Goal: Transaction & Acquisition: Purchase product/service

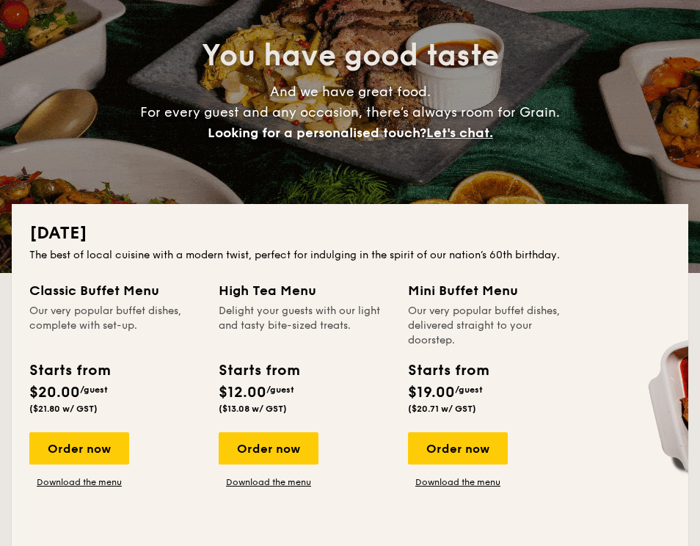
scroll to position [163, 0]
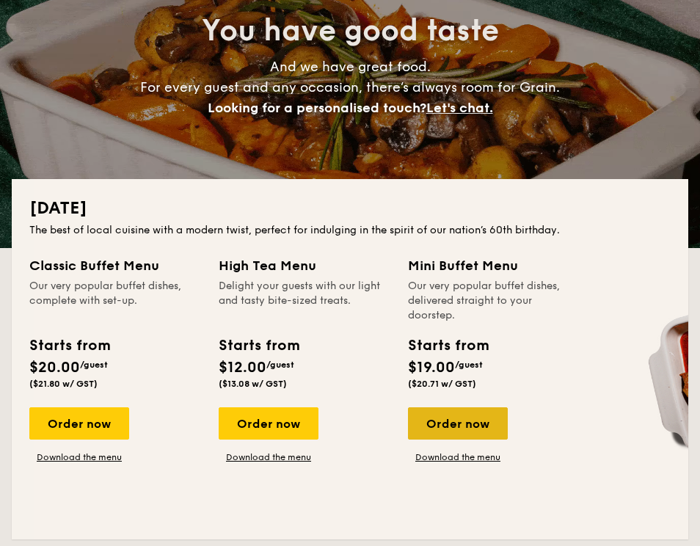
click at [473, 412] on div "Order now" at bounding box center [458, 423] width 100 height 32
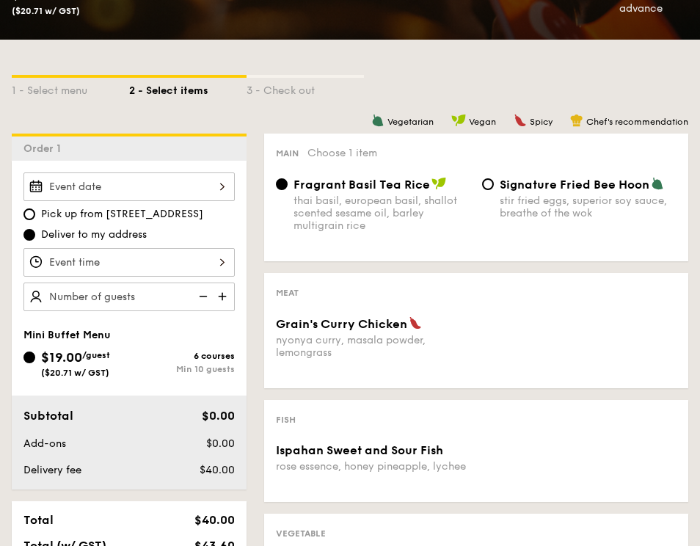
scroll to position [290, 0]
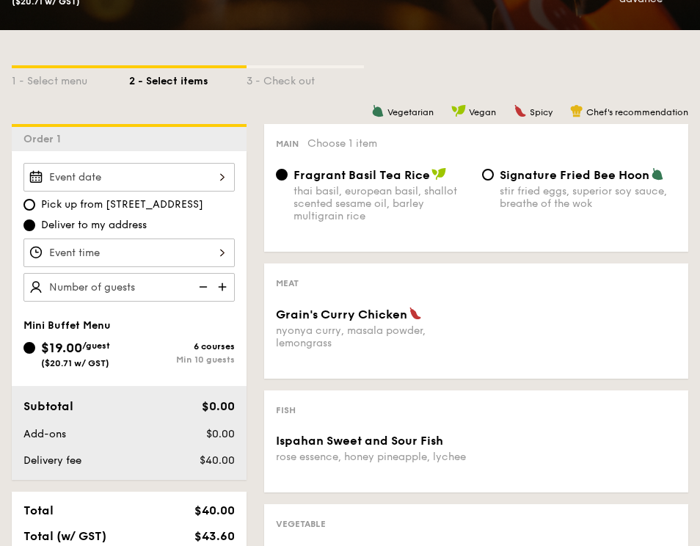
click at [222, 286] on img at bounding box center [224, 287] width 22 height 28
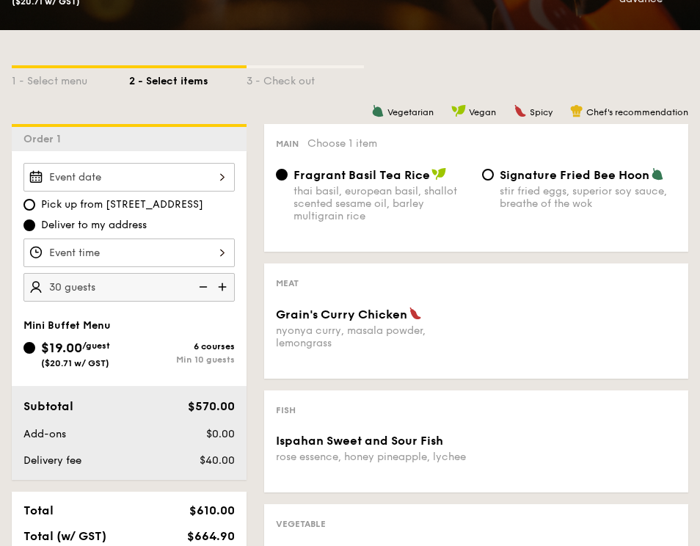
click at [222, 286] on img at bounding box center [224, 287] width 22 height 28
click at [203, 285] on img at bounding box center [202, 287] width 22 height 28
type input "25 guests"
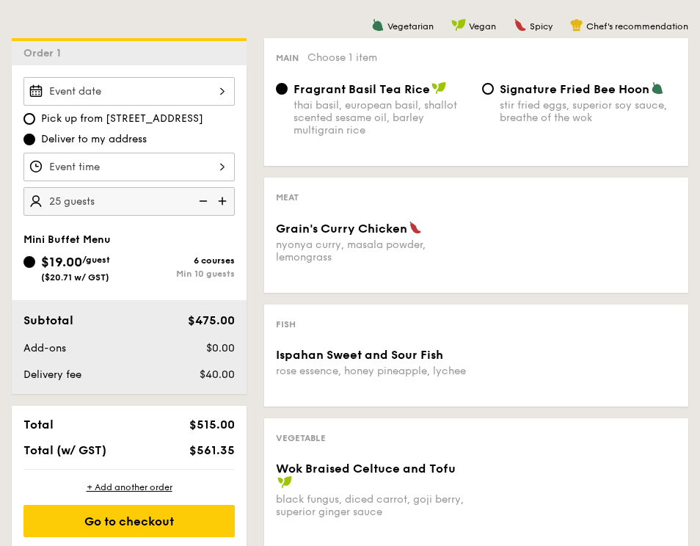
scroll to position [355, 0]
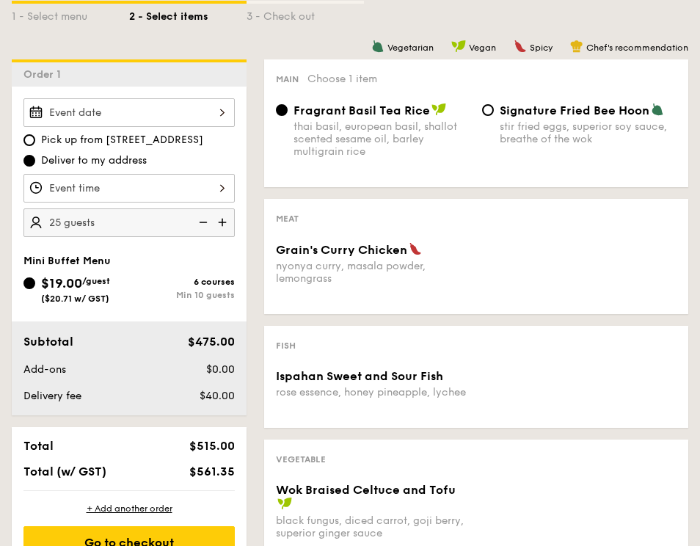
click at [227, 112] on div at bounding box center [128, 112] width 211 height 29
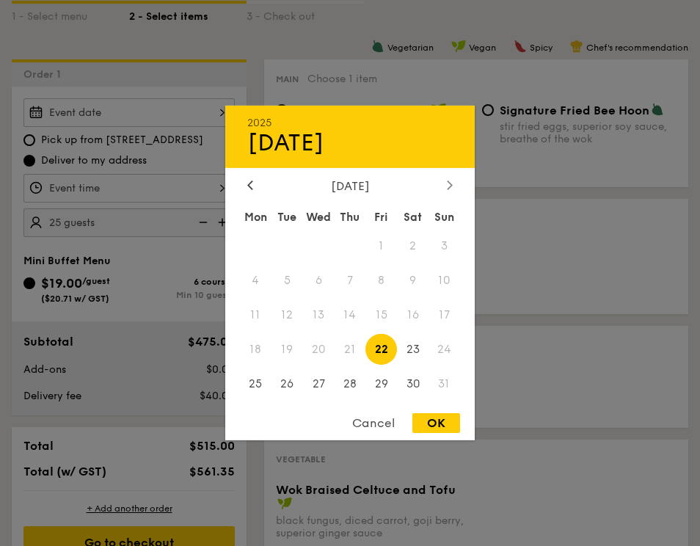
click at [447, 188] on icon at bounding box center [450, 185] width 6 height 10
click at [321, 281] on span "10" at bounding box center [319, 281] width 32 height 32
click at [322, 280] on span "10" at bounding box center [319, 281] width 32 height 32
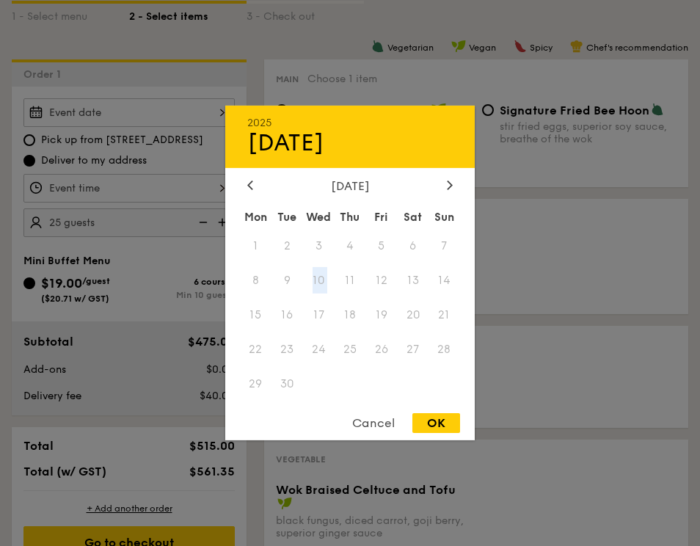
click at [322, 280] on span "10" at bounding box center [319, 281] width 32 height 32
click at [536, 241] on div at bounding box center [350, 273] width 700 height 546
click at [216, 115] on div "2025 Aug [DATE] Tue Wed Thu Fri Sat Sun 1 2 3 4 5 6 7 8 9 10 11 12 13 14 15 16 …" at bounding box center [128, 112] width 211 height 29
click at [442, 181] on div "[DATE]" at bounding box center [350, 186] width 206 height 14
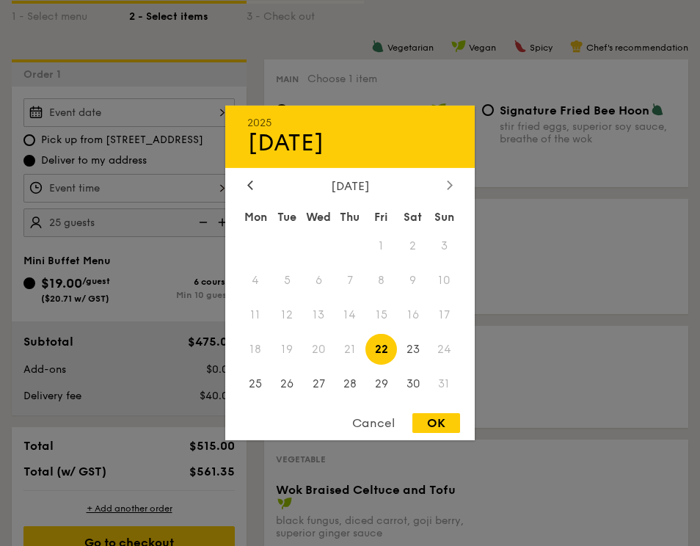
click at [452, 184] on icon at bounding box center [450, 185] width 4 height 9
click at [314, 281] on span "10" at bounding box center [319, 281] width 32 height 32
click at [435, 424] on div "OK" at bounding box center [437, 423] width 48 height 20
type input "[DATE]"
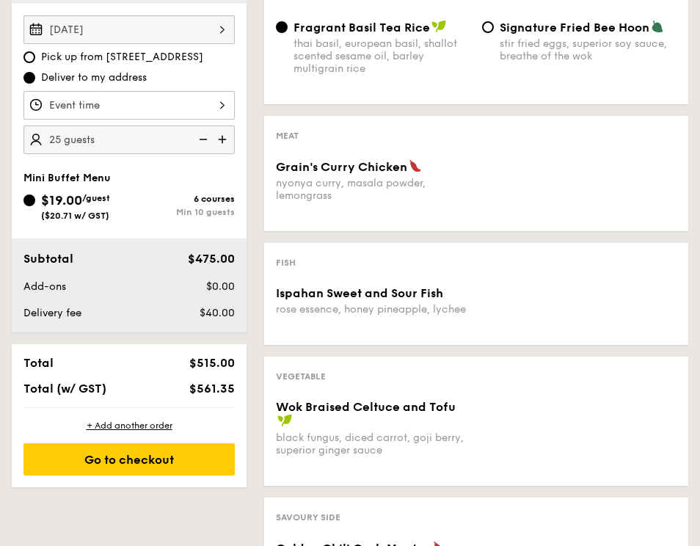
scroll to position [442, 0]
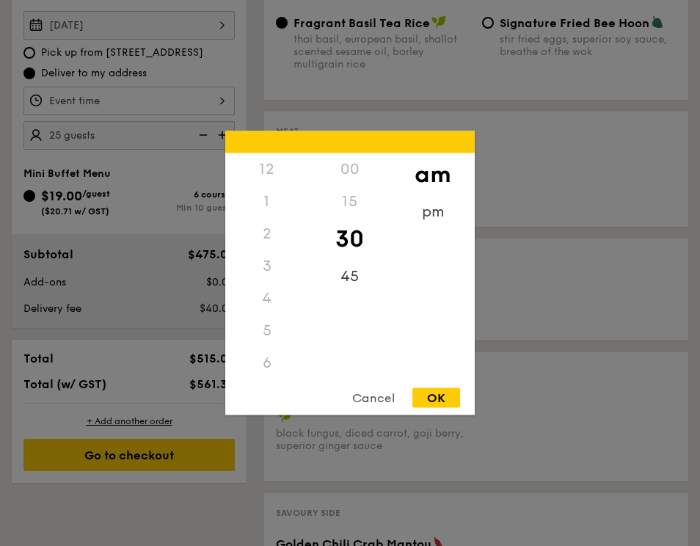
click at [224, 104] on div "12 1 2 3 4 5 6 7 8 9 10 11 00 15 30 45 am pm Cancel OK" at bounding box center [128, 101] width 211 height 29
click at [272, 167] on div "12" at bounding box center [266, 169] width 83 height 32
click at [268, 172] on div "12" at bounding box center [266, 169] width 83 height 32
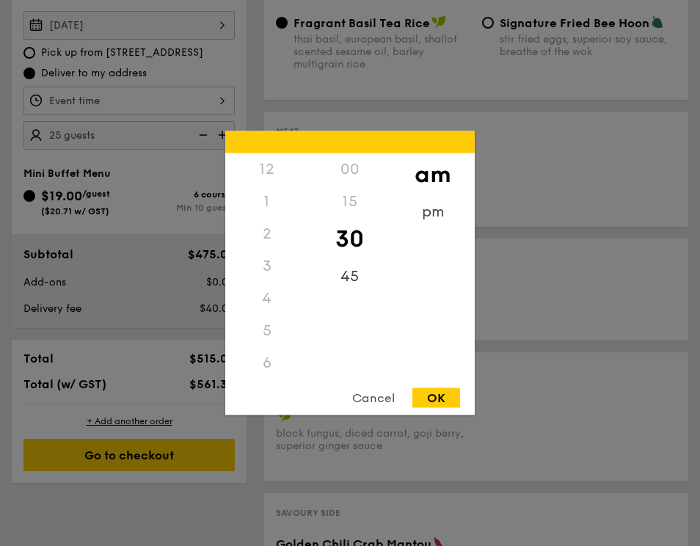
click at [343, 167] on div "00" at bounding box center [349, 169] width 83 height 32
click at [344, 277] on div "45" at bounding box center [349, 282] width 83 height 43
click at [272, 171] on div "12" at bounding box center [266, 169] width 83 height 32
click at [426, 211] on div "pm" at bounding box center [432, 217] width 83 height 43
click at [272, 170] on div "12" at bounding box center [266, 174] width 83 height 43
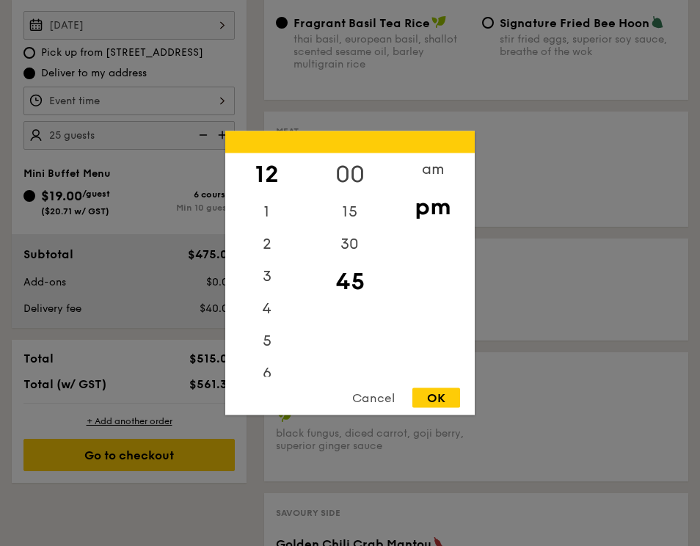
click at [349, 166] on div "00" at bounding box center [349, 174] width 83 height 43
click at [432, 399] on div "OK" at bounding box center [437, 398] width 48 height 20
type input "12:00PM"
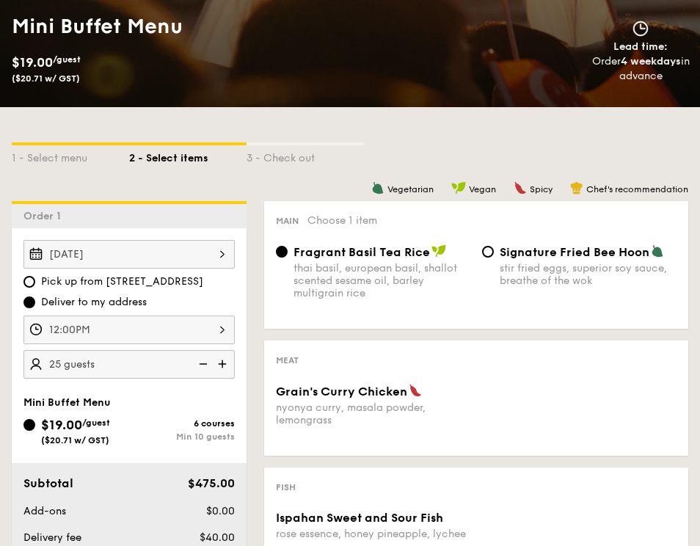
scroll to position [181, 0]
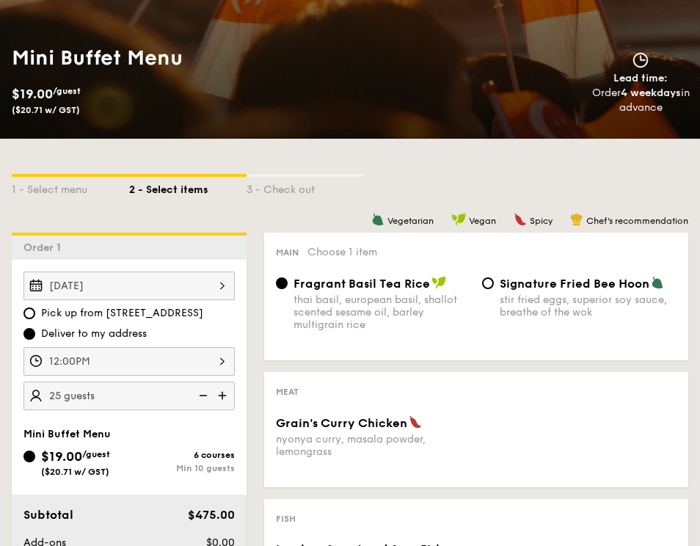
click at [222, 281] on div "[DATE]" at bounding box center [128, 286] width 211 height 29
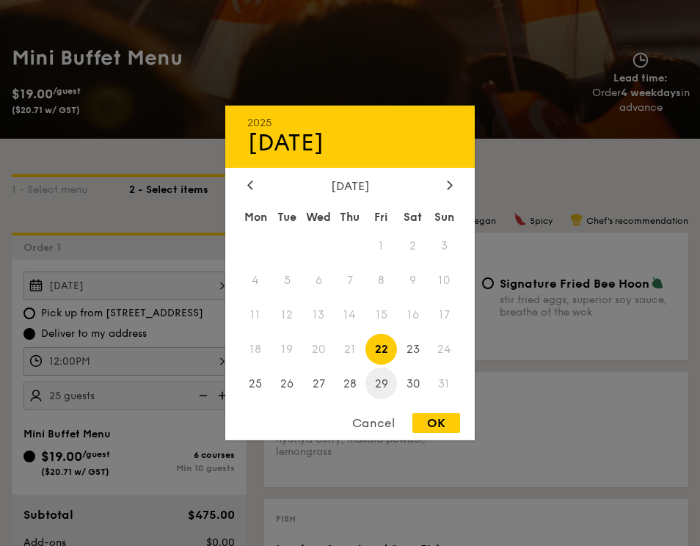
click at [376, 381] on span "29" at bounding box center [382, 384] width 32 height 32
click at [447, 420] on div "OK" at bounding box center [437, 423] width 48 height 20
type input "[DATE]"
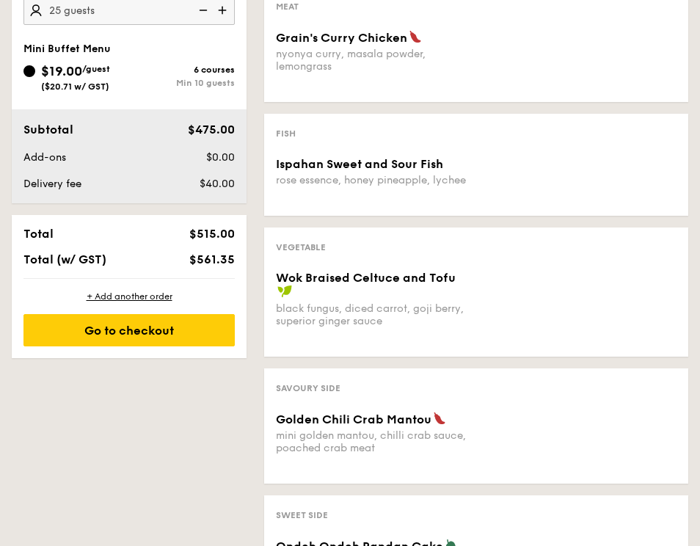
scroll to position [570, 0]
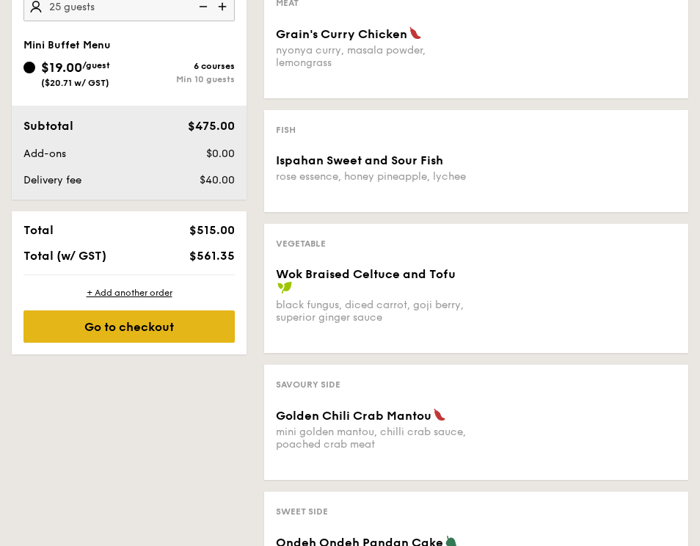
click at [150, 328] on div "Go to checkout" at bounding box center [128, 327] width 211 height 32
